Goal: Task Accomplishment & Management: Manage account settings

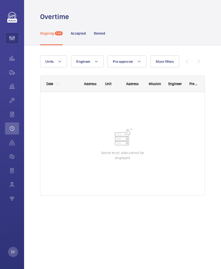
click at [88, 13] on div "Overtime" at bounding box center [122, 16] width 165 height 9
click at [51, 84] on div "Date" at bounding box center [49, 84] width 7 height 4
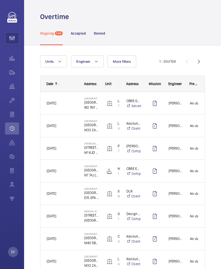
click at [53, 83] on div "Date" at bounding box center [49, 84] width 7 height 4
